Goal: Task Accomplishment & Management: Complete application form

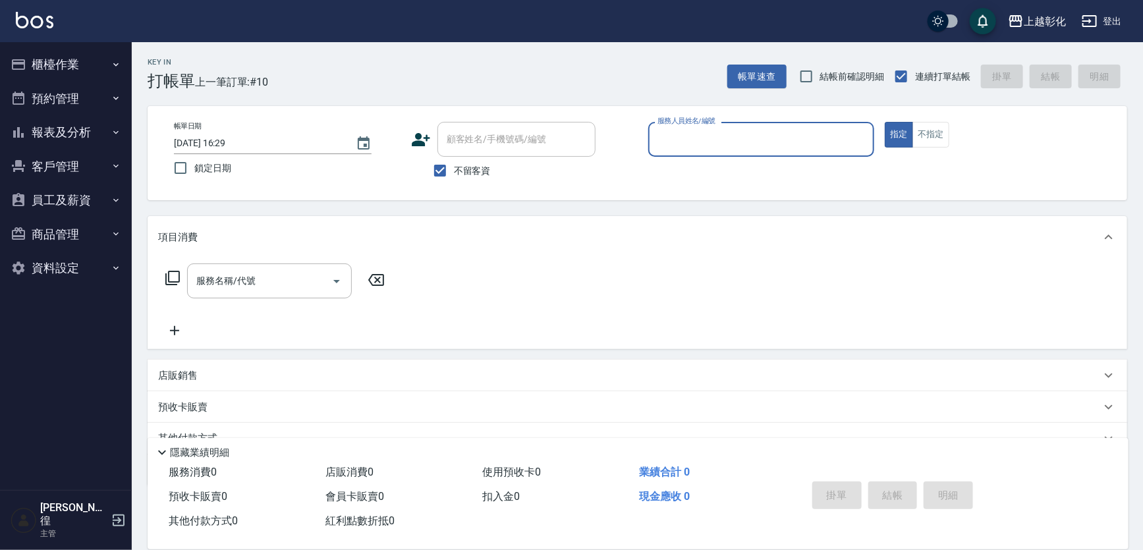
click at [480, 164] on span "不留客資" at bounding box center [472, 171] width 37 height 14
click at [454, 164] on input "不留客資" at bounding box center [440, 171] width 28 height 28
checkbox input "false"
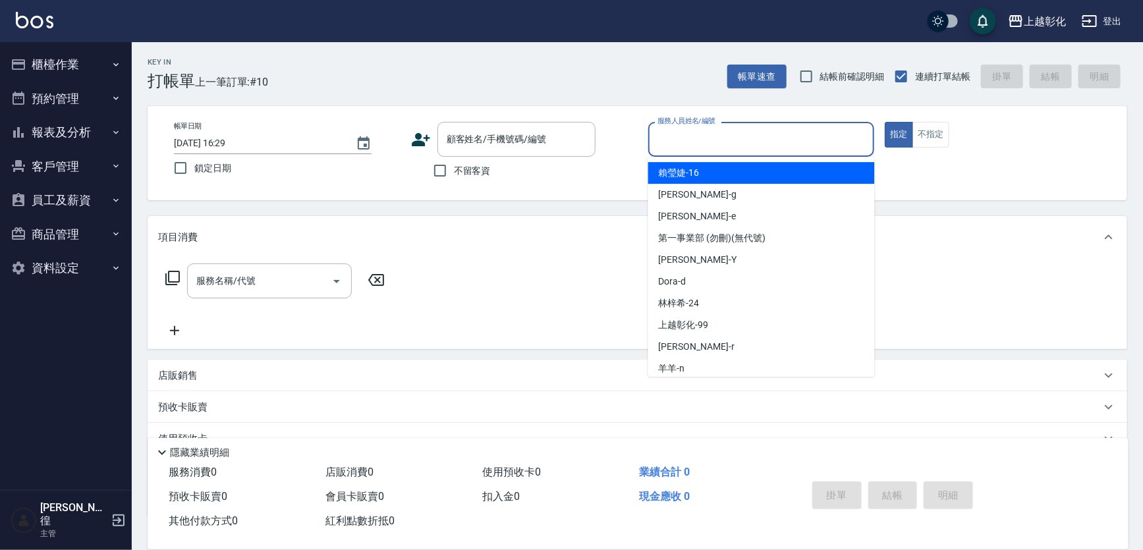
click at [681, 128] on div "服務人員姓名/編號 服務人員姓名/編號" at bounding box center [761, 139] width 227 height 35
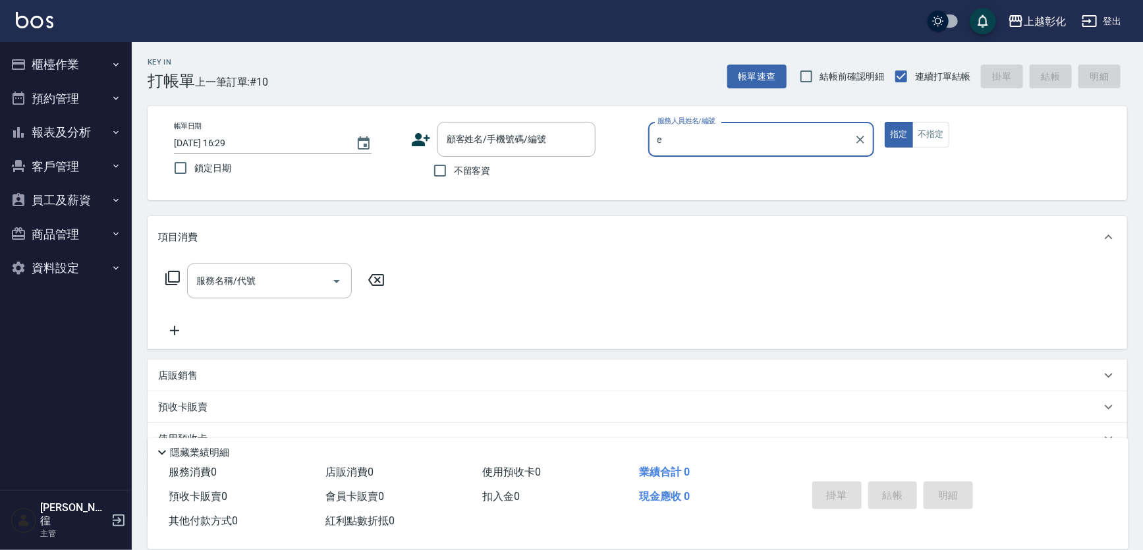
type input "e"
click at [885, 122] on button "指定" at bounding box center [899, 135] width 28 height 26
type button "true"
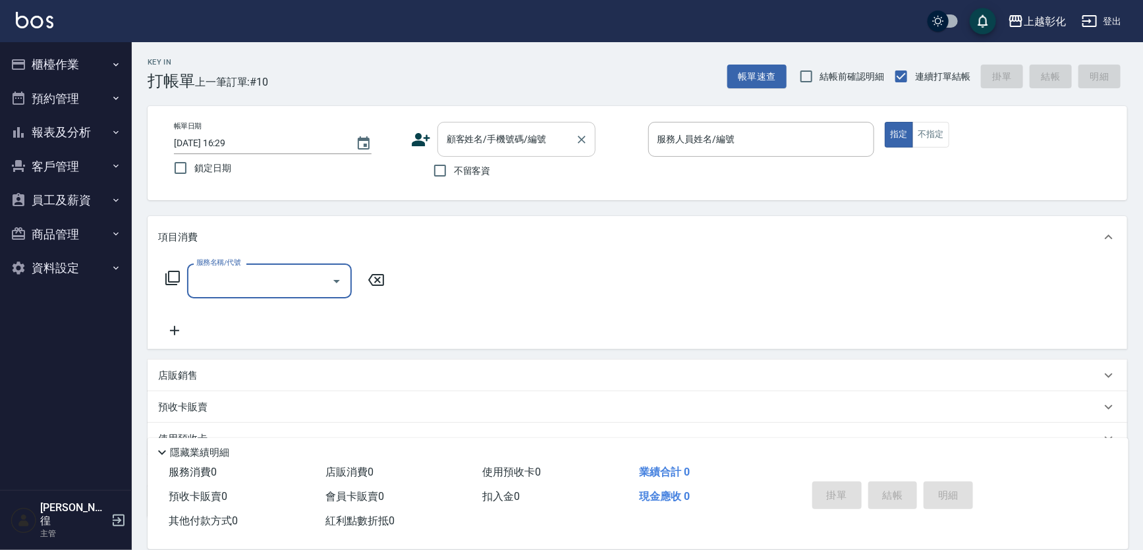
click at [548, 137] on input "顧客姓名/手機號碼/編號" at bounding box center [507, 139] width 127 height 23
type input "ㄑ"
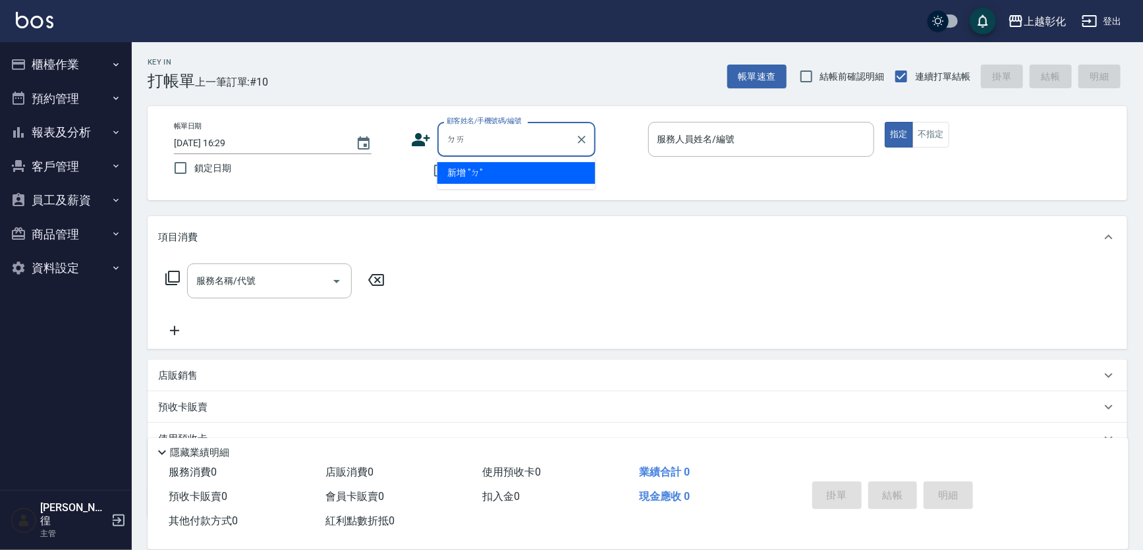
type input "帶"
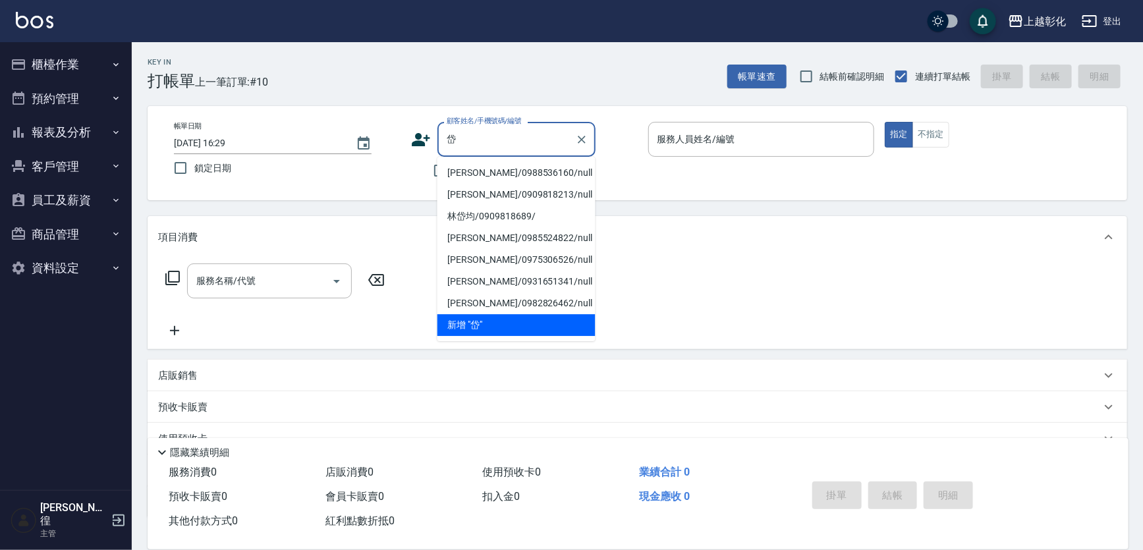
click at [522, 175] on li "[PERSON_NAME]/0988536160/null" at bounding box center [517, 173] width 158 height 22
type input "[PERSON_NAME]/0988536160/null"
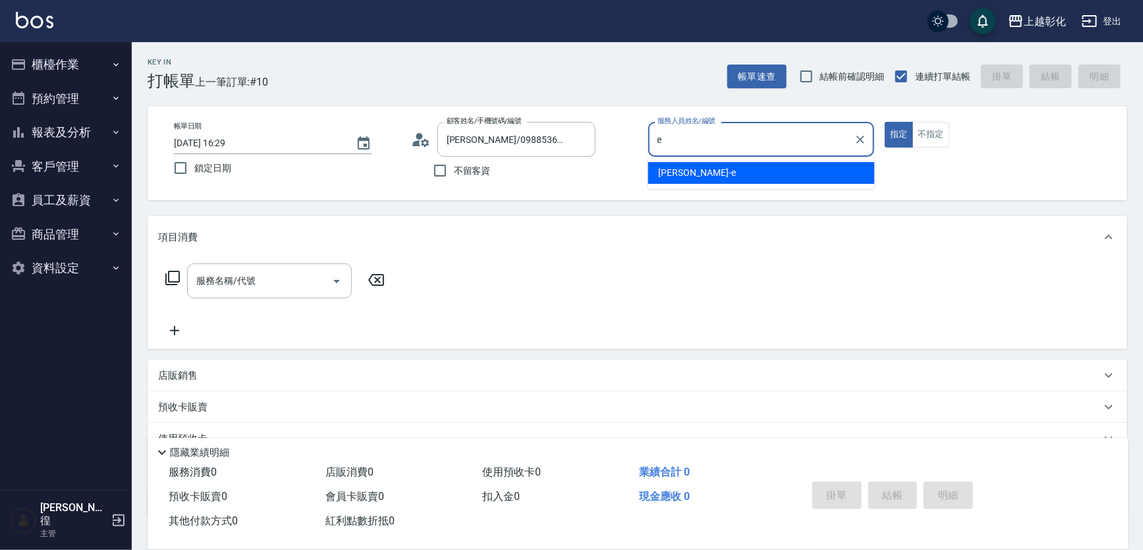
type input "[PERSON_NAME]-e"
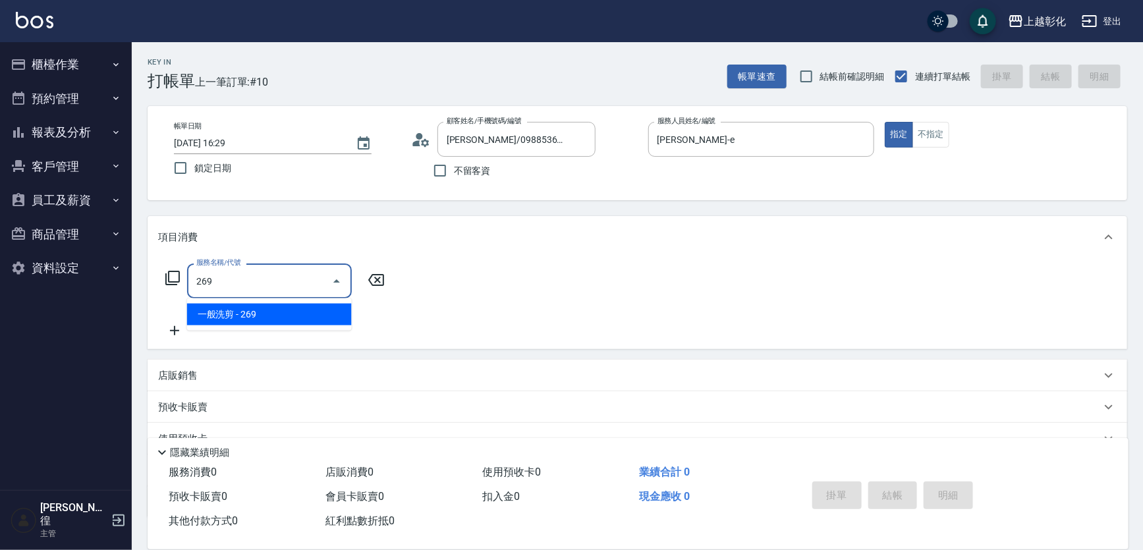
type input "一般洗剪(269)"
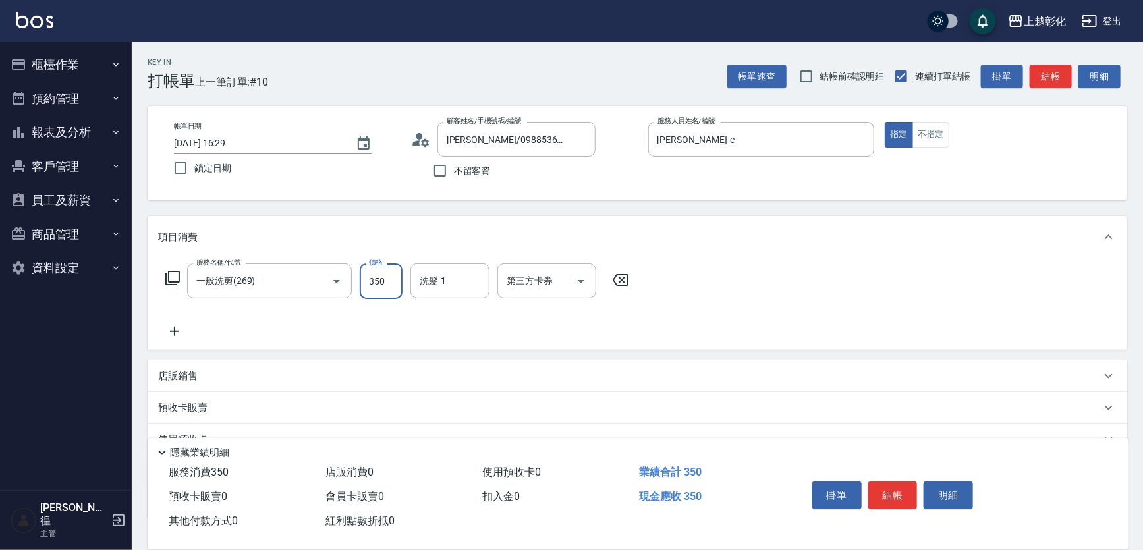
type input "350"
type input "[PERSON_NAME]-e"
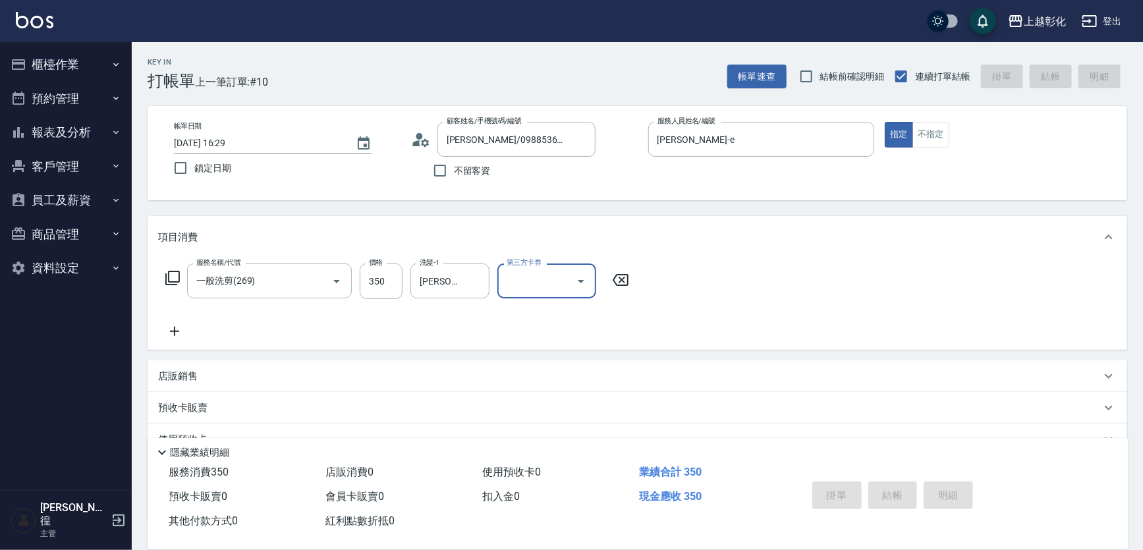
type input "[DATE] 19:52"
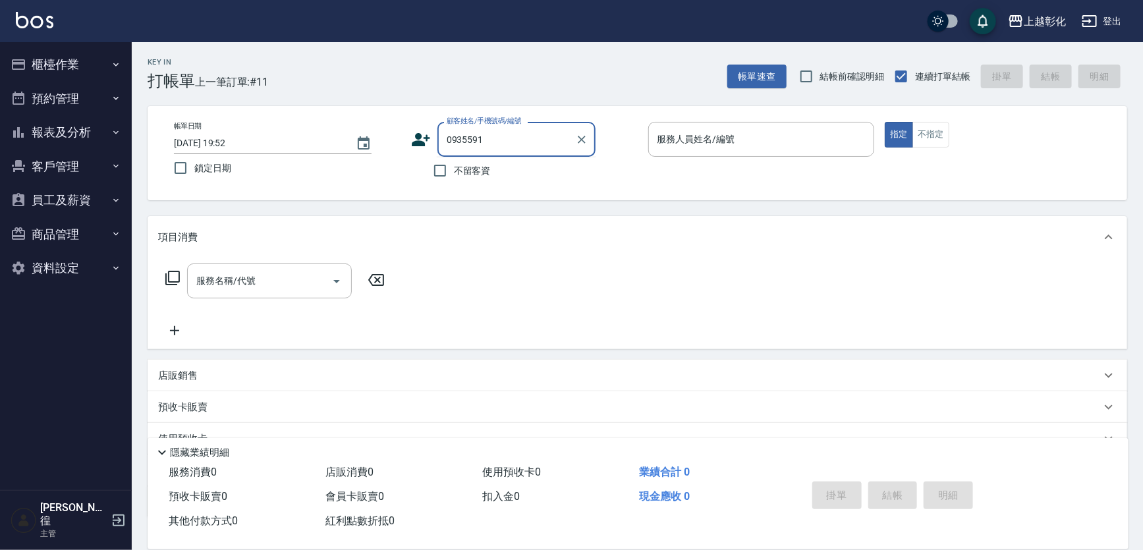
click at [554, 148] on input "0935591" at bounding box center [507, 139] width 127 height 23
type input "[PERSON_NAME]/0935599081/null"
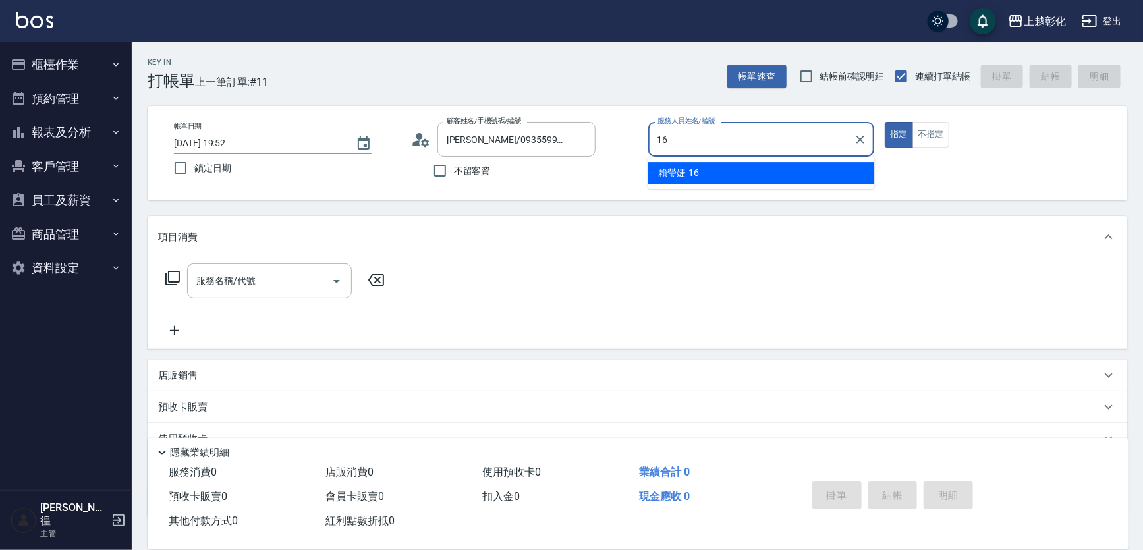
type input "[PERSON_NAME]-16"
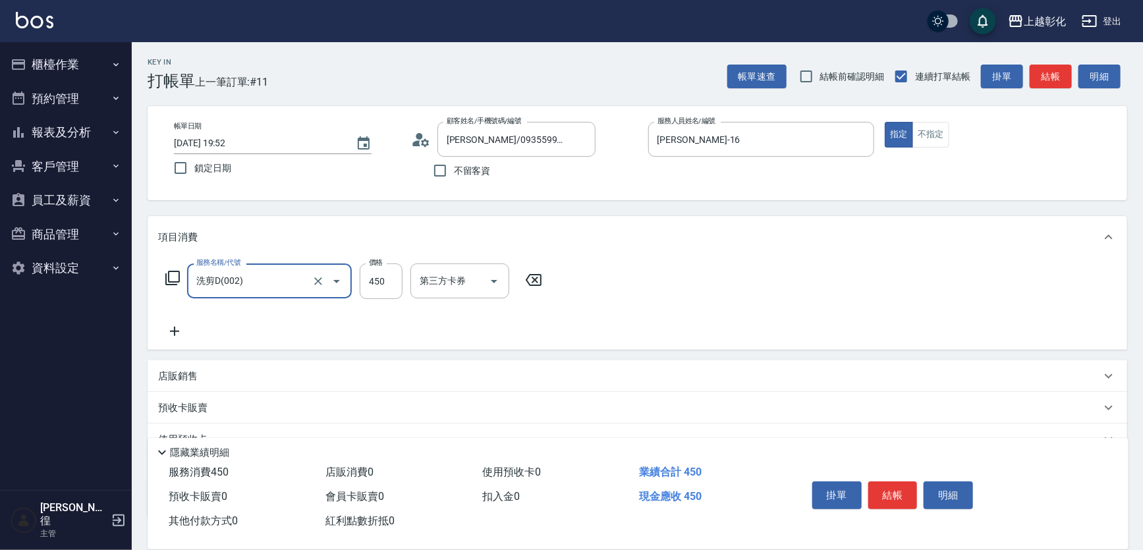
type input "洗剪D(002)"
type input "450"
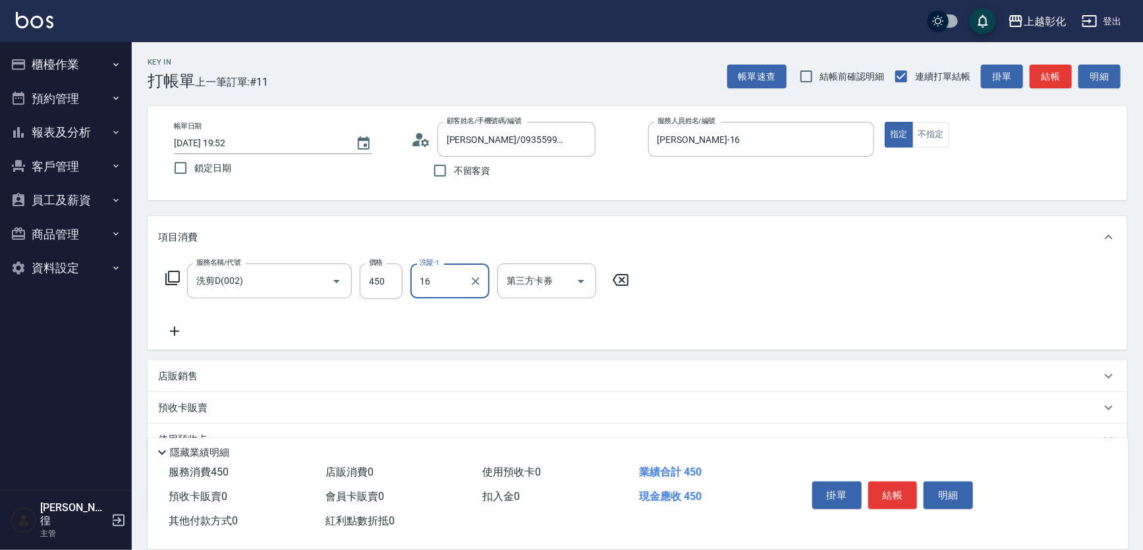
type input "[PERSON_NAME]-16"
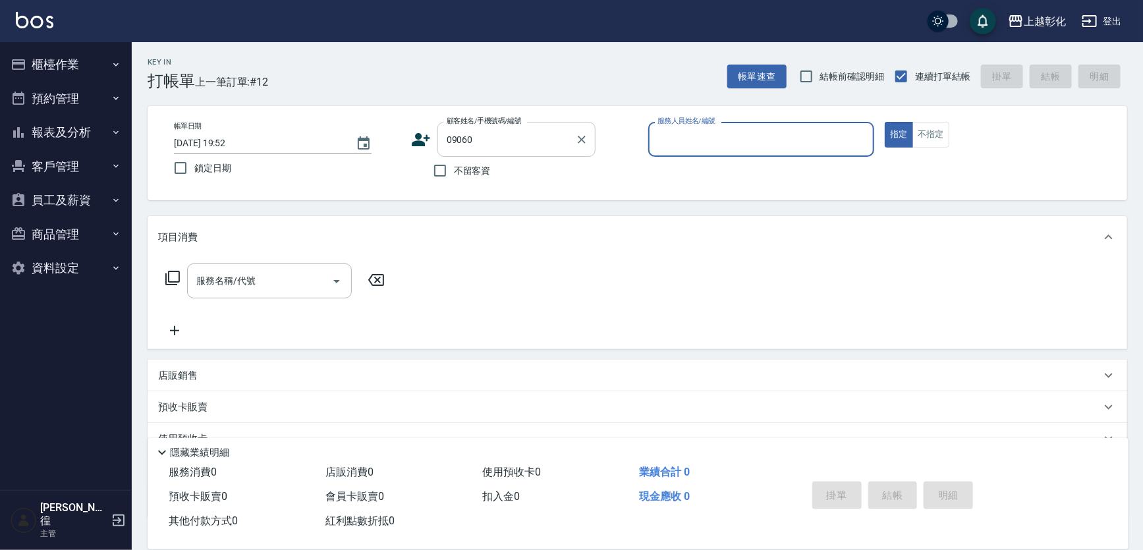
click at [520, 138] on input "09060" at bounding box center [507, 139] width 127 height 23
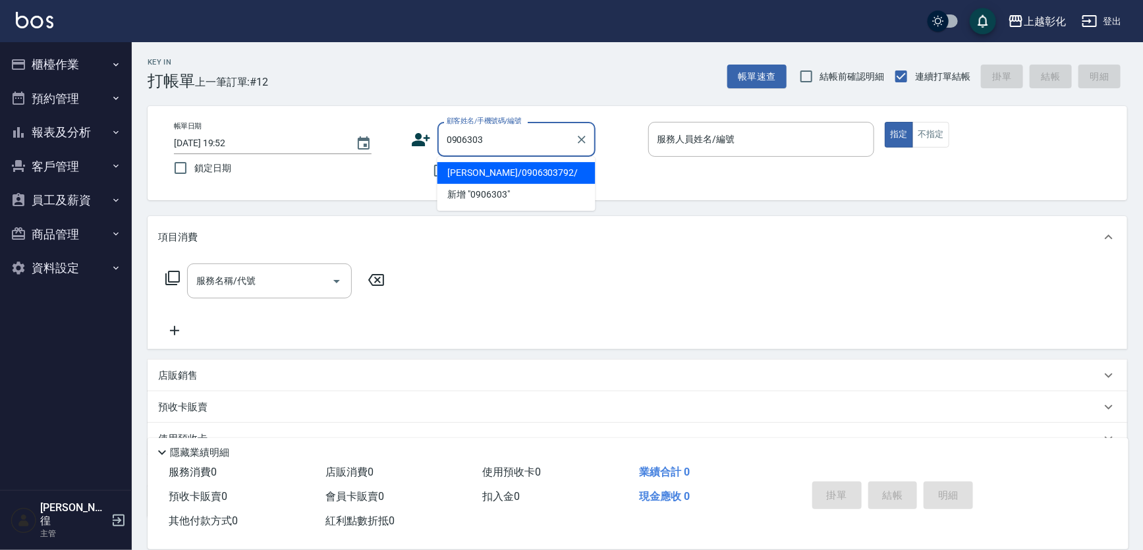
type input "[PERSON_NAME]/0906303792/"
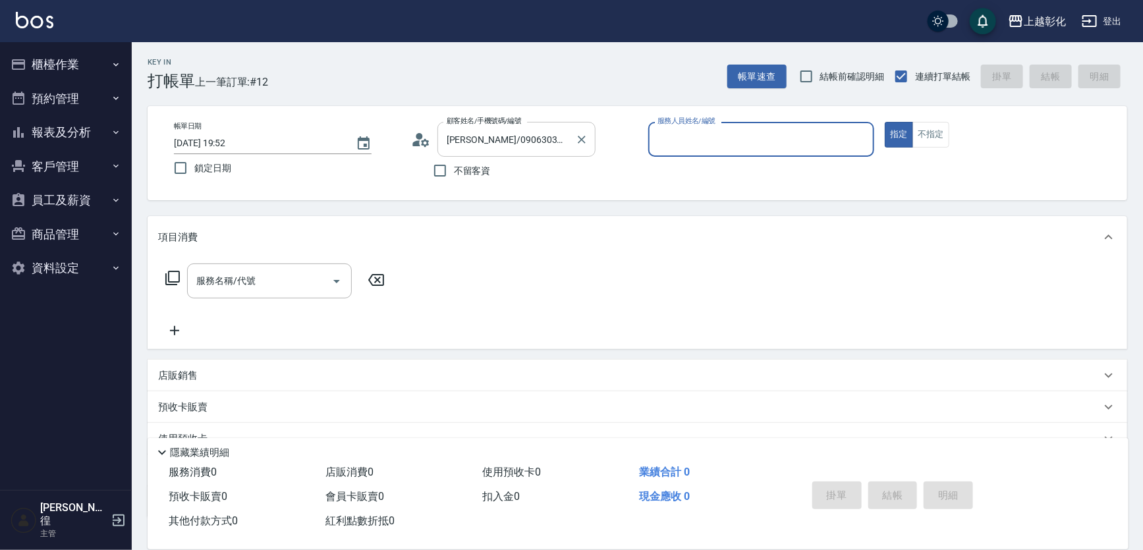
type input "ㄍ"
type input "[PERSON_NAME]-e"
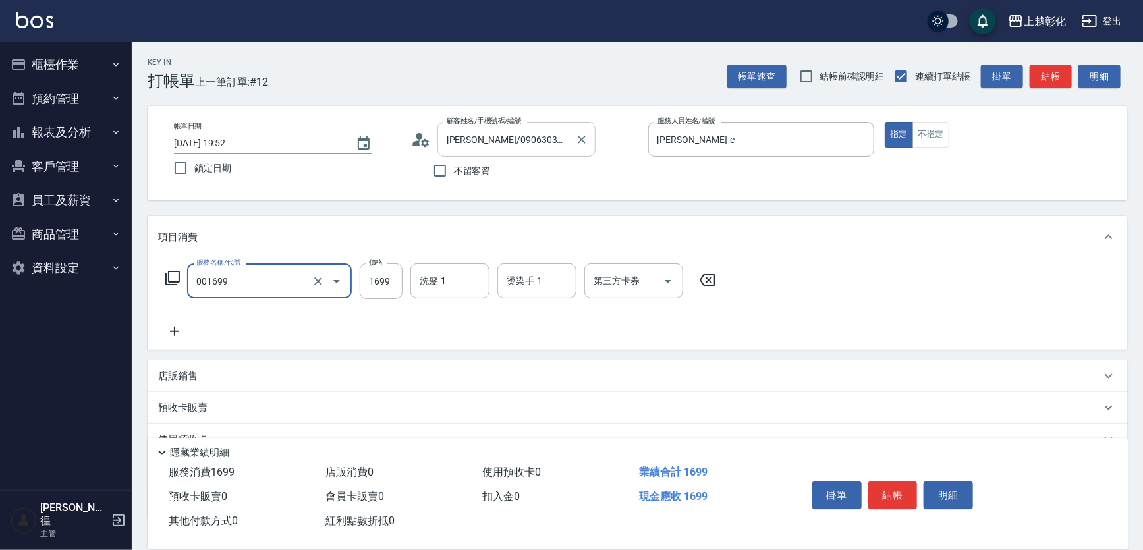
type input "型男燙髮B(001699)"
click at [269, 286] on input "型男燙髮B(001699)" at bounding box center [251, 281] width 116 height 23
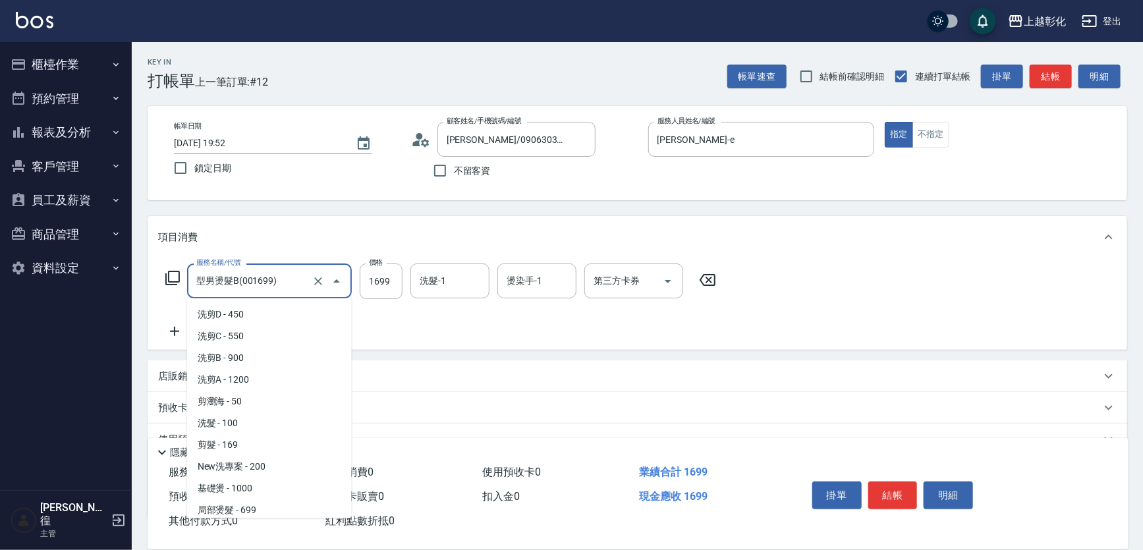
click at [269, 286] on input "型男燙髮B(001699)" at bounding box center [251, 281] width 116 height 23
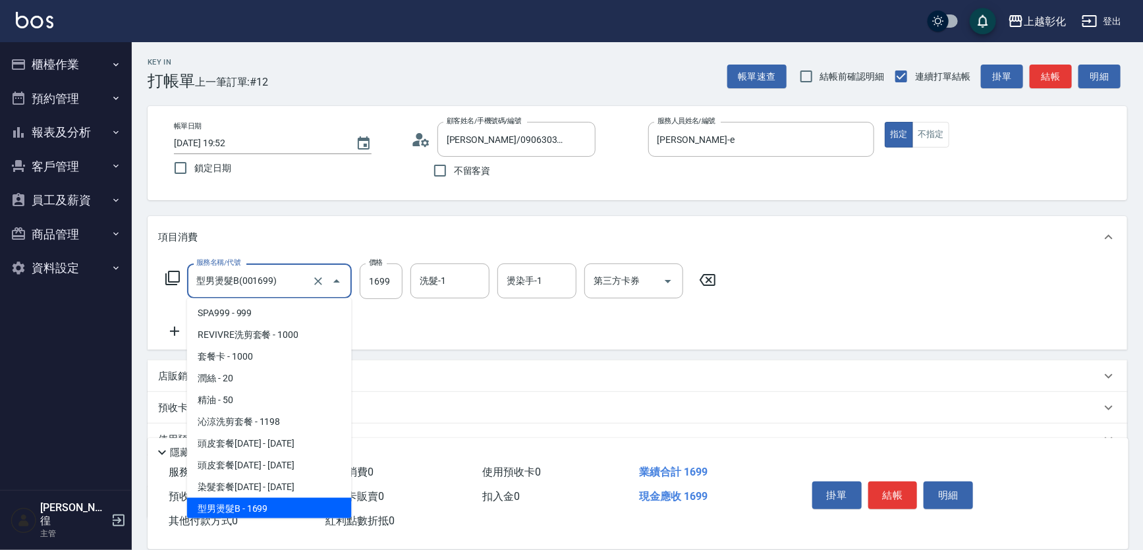
click at [269, 286] on input "型男燙髮B(001699)" at bounding box center [251, 281] width 116 height 23
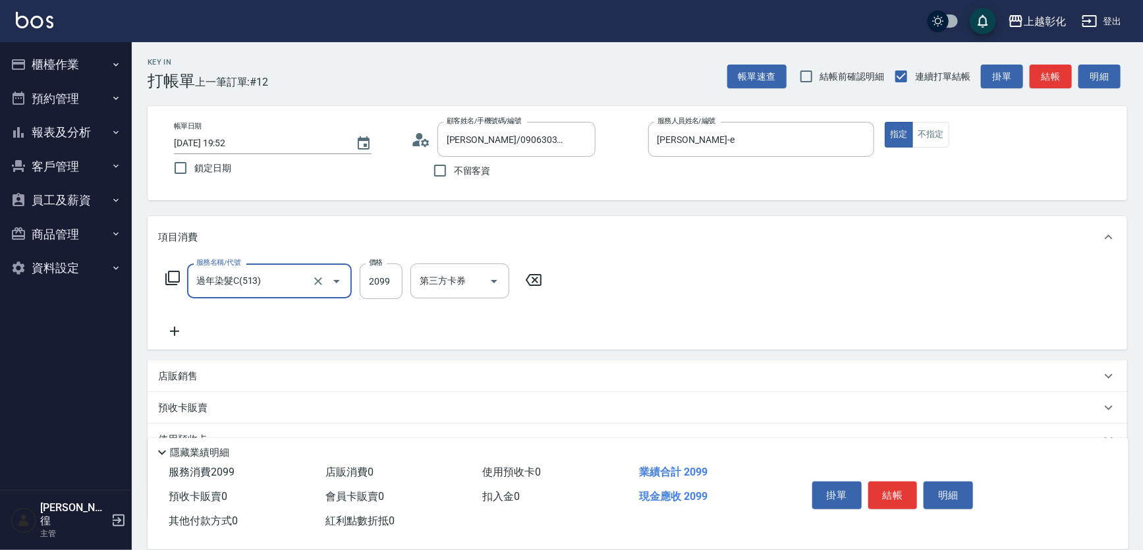
type input "過年染髮C(513)"
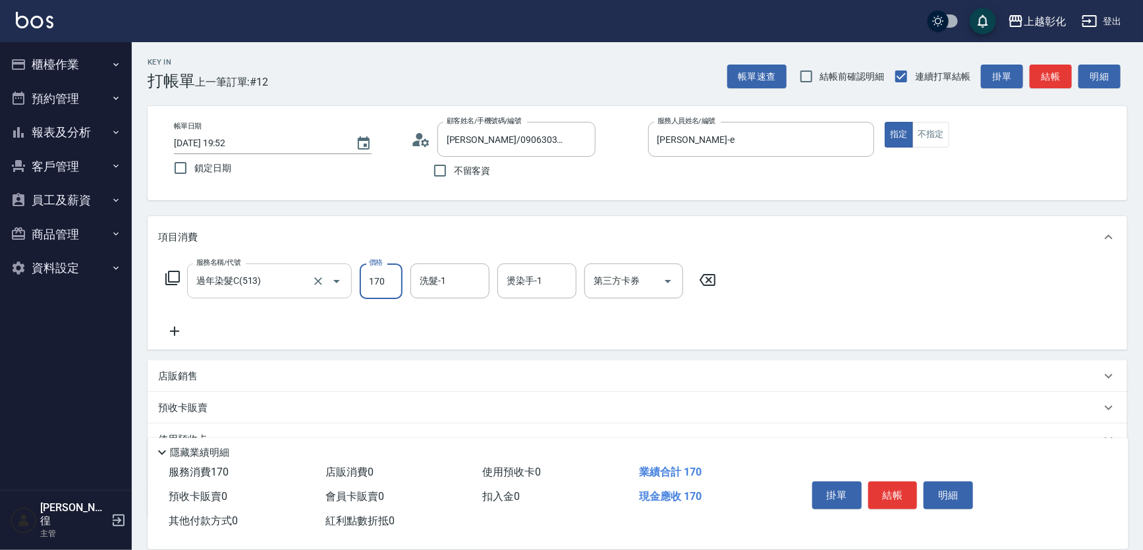
type input "170"
type input "1"
click at [382, 279] on input "170" at bounding box center [381, 282] width 43 height 36
click at [382, 279] on input "17020" at bounding box center [381, 282] width 43 height 36
type input "1700"
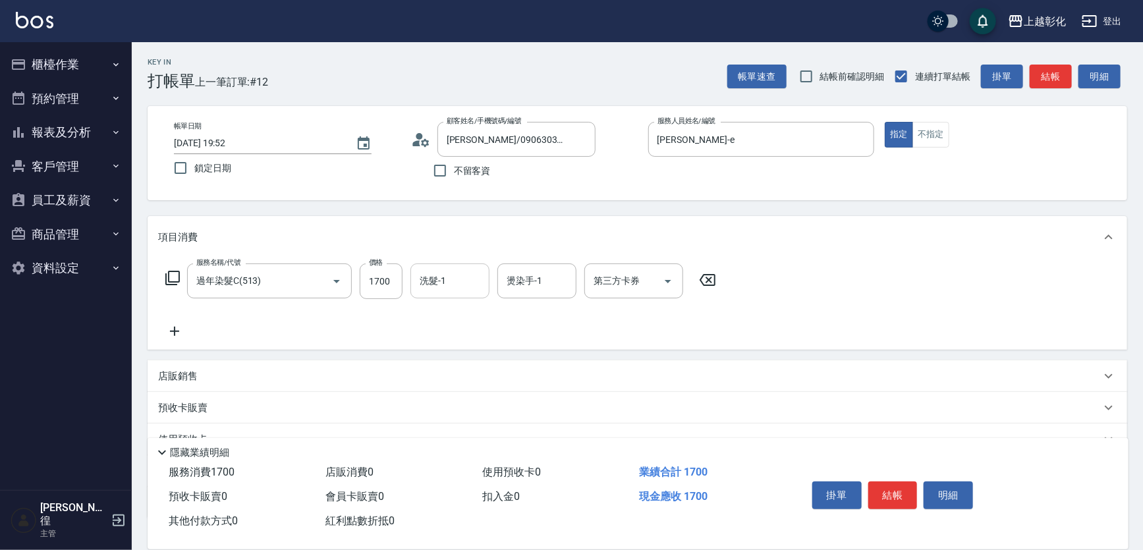
click at [460, 283] on input "洗髮-1" at bounding box center [449, 281] width 67 height 23
type input "[PERSON_NAME]-e"
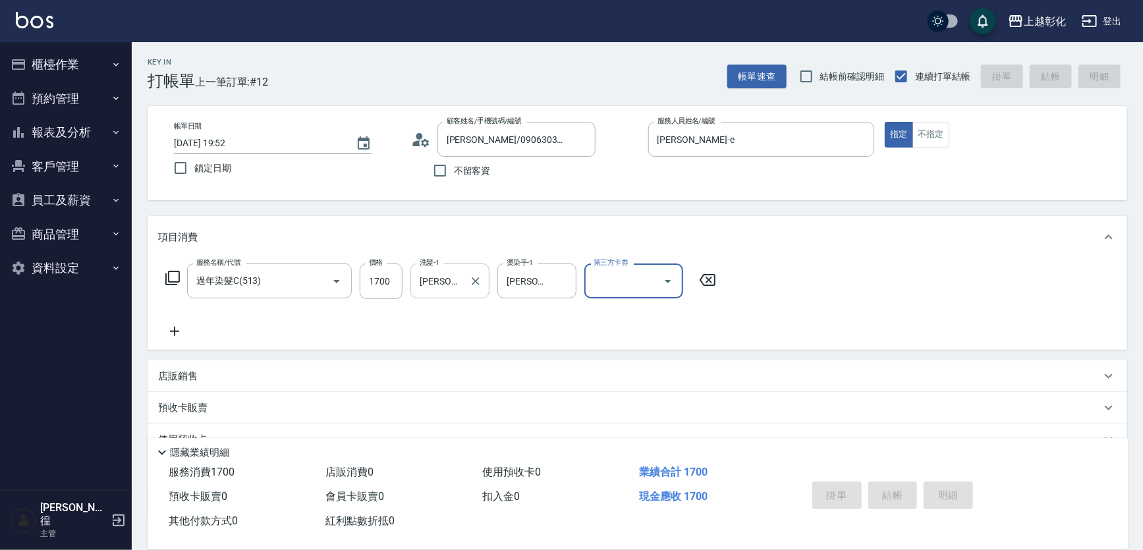
type input "[DATE] 19:53"
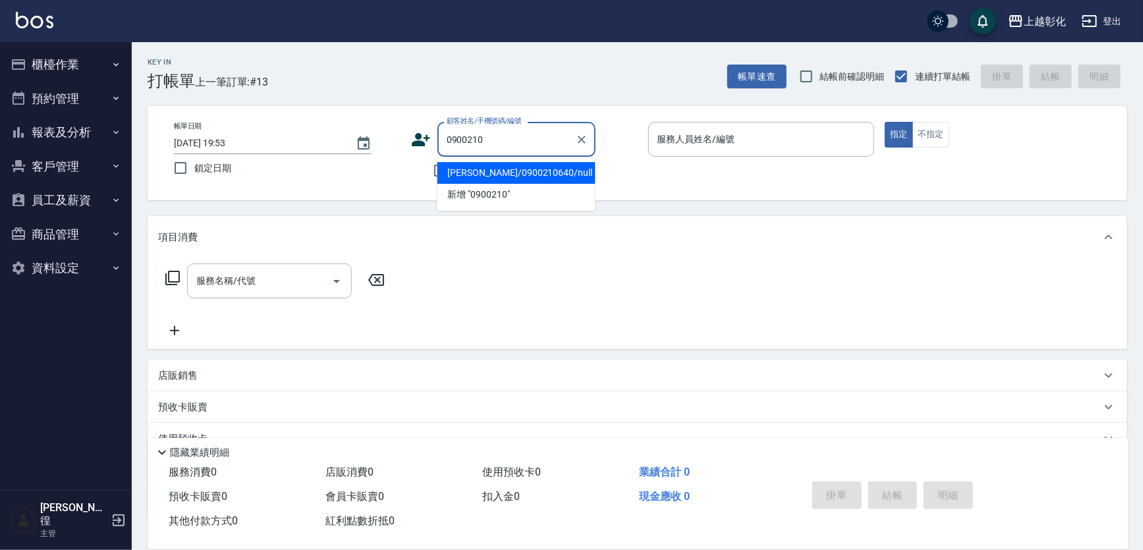
type input "[PERSON_NAME]/0900210640/null"
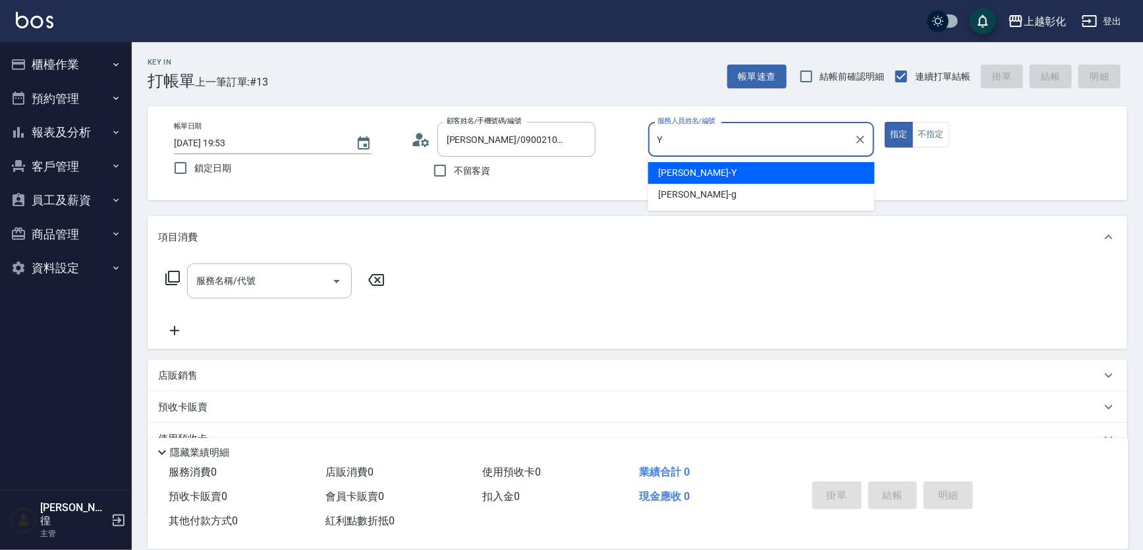
type input "[PERSON_NAME]-Y"
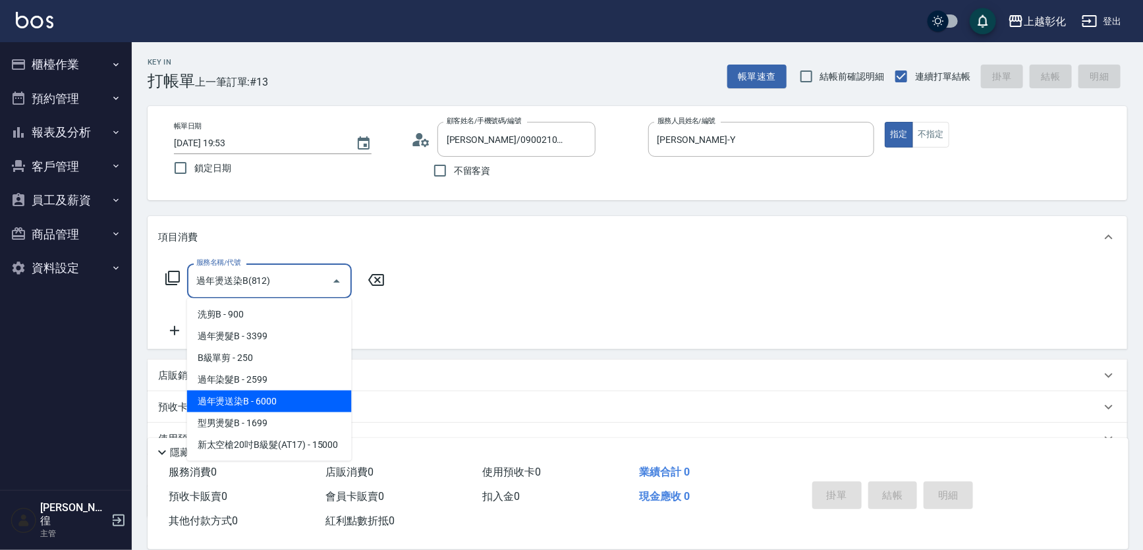
type input "過年燙送染B(812)"
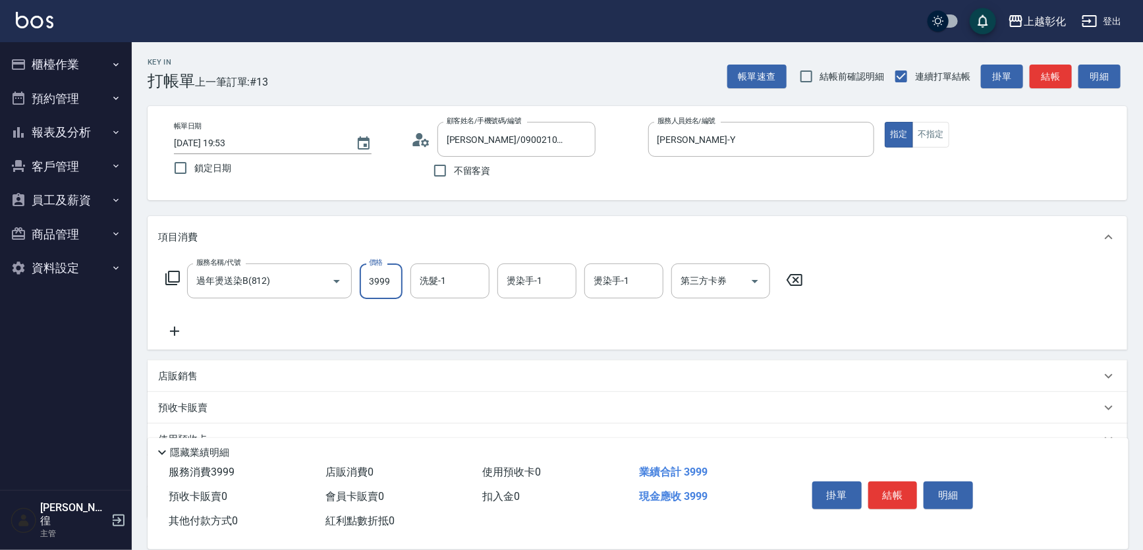
type input "3999"
type input "[PERSON_NAME]-16"
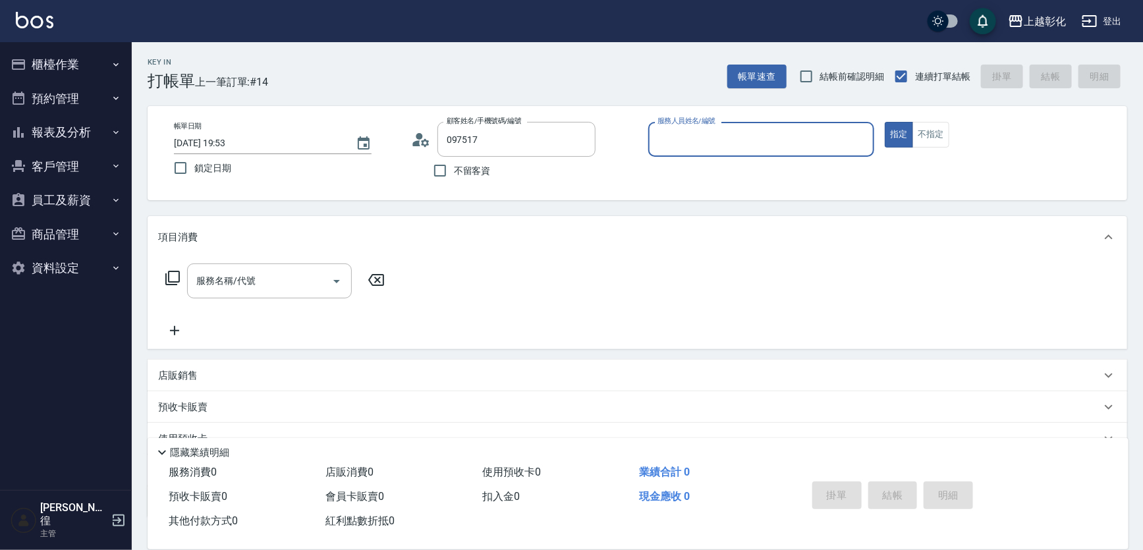
type input "[PERSON_NAME]/0975171751/"
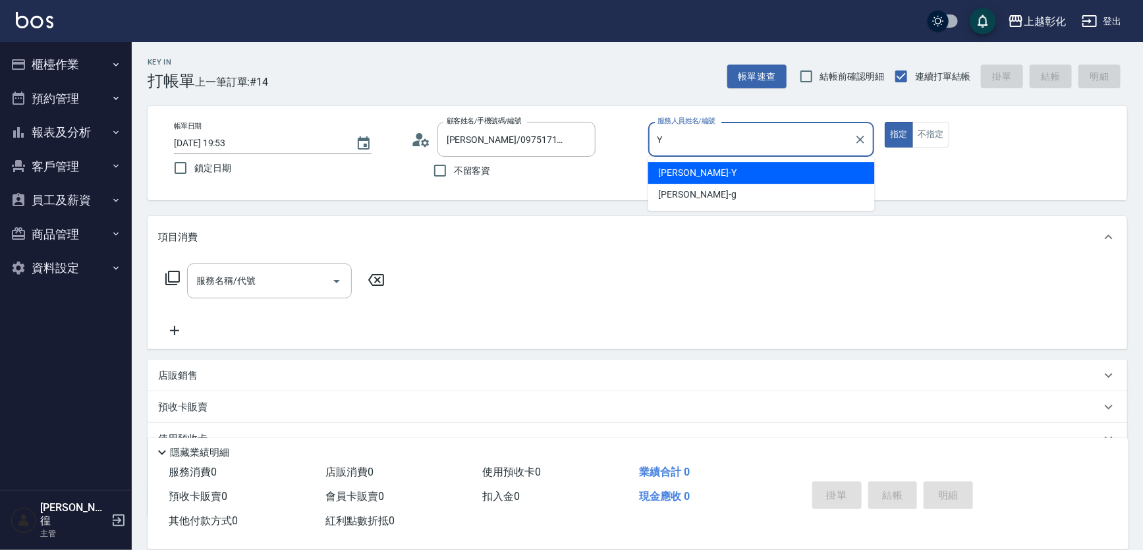
type input "[PERSON_NAME]-Y"
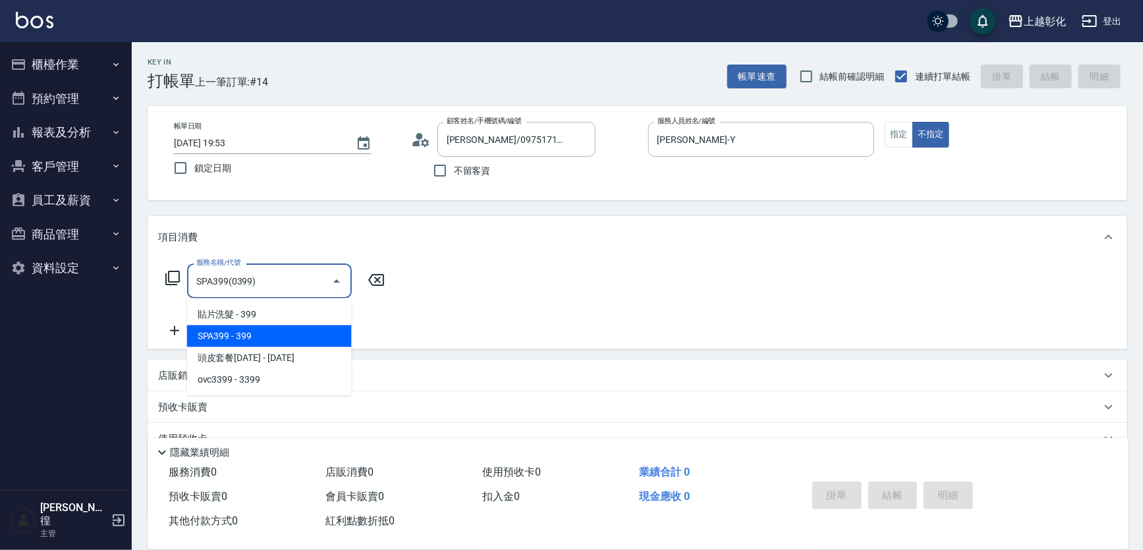
type input "SPA399(0399)"
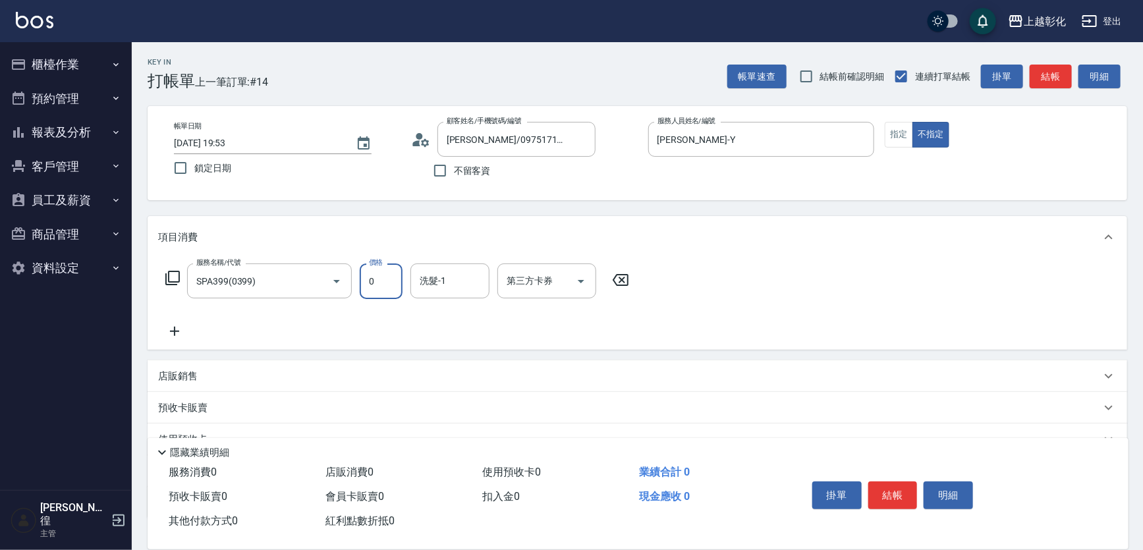
type input "0"
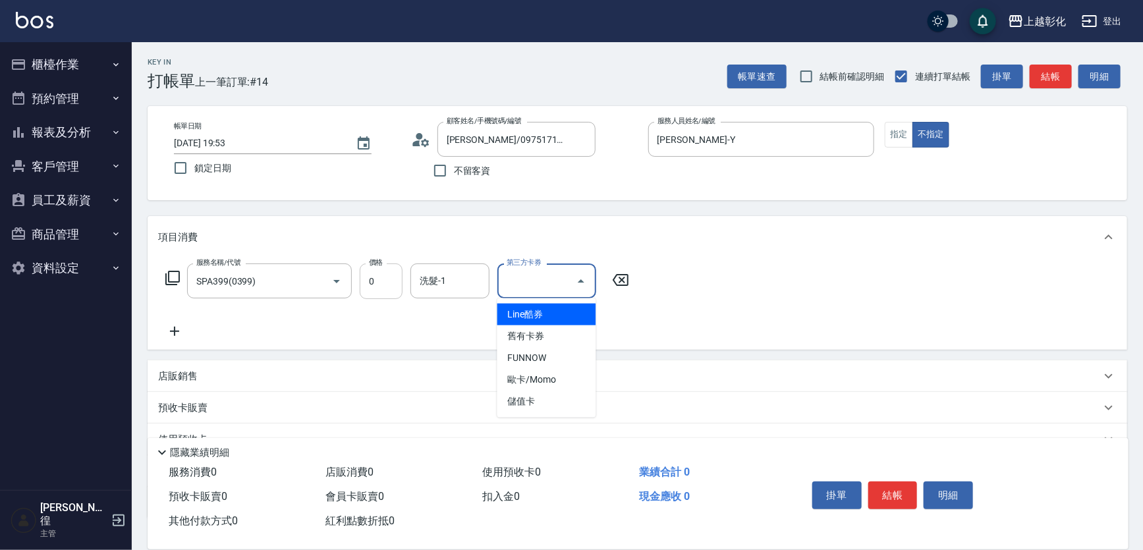
click at [383, 277] on input "0" at bounding box center [381, 282] width 43 height 36
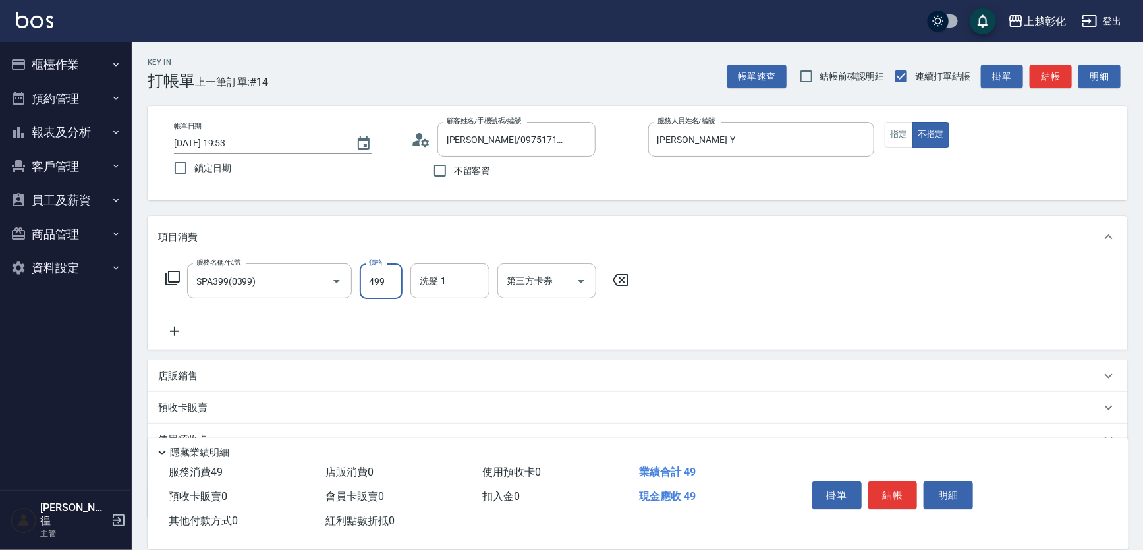
type input "499"
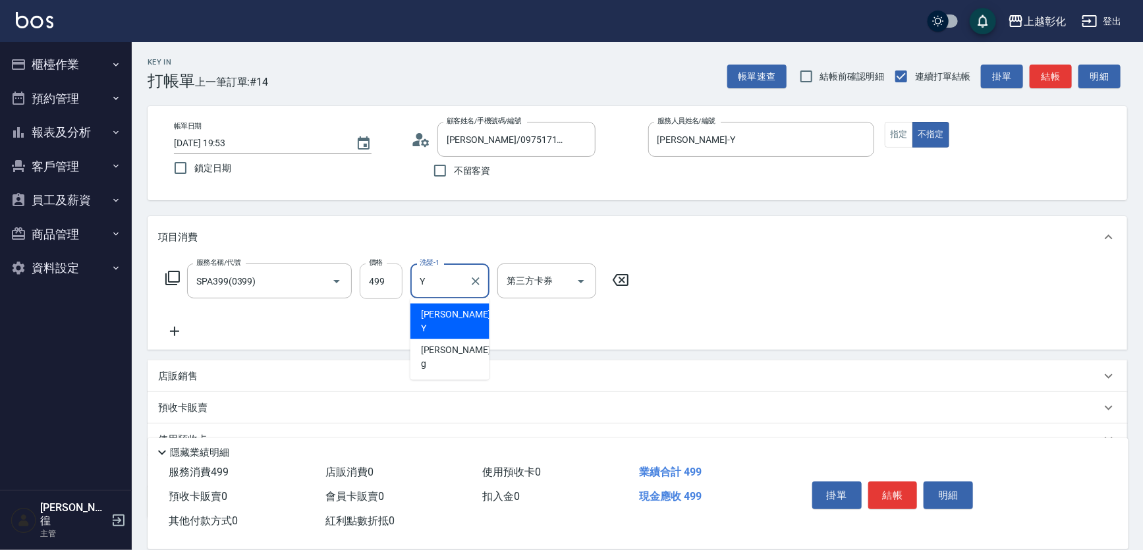
type input "[PERSON_NAME]-Y"
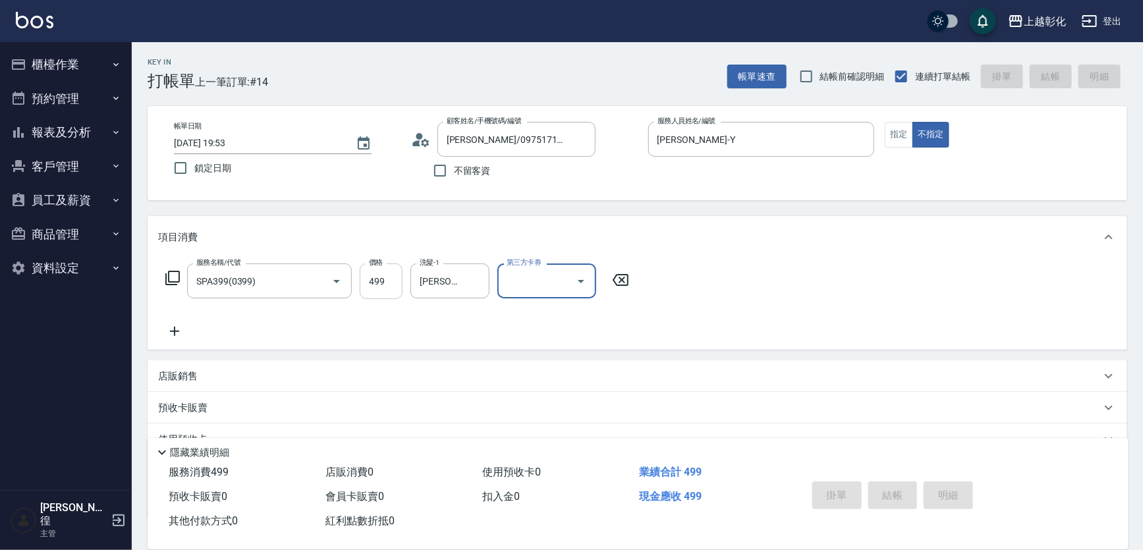
type input "[DATE] 19:54"
